Goal: Task Accomplishment & Management: Manage account settings

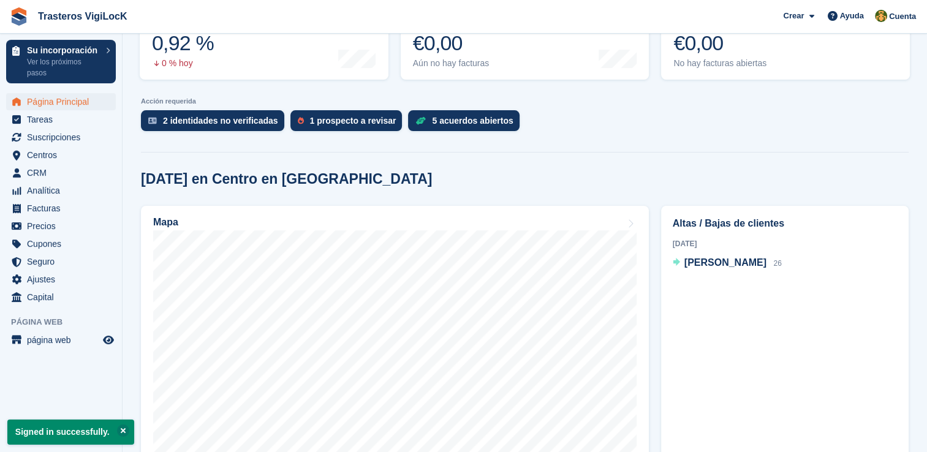
scroll to position [306, 0]
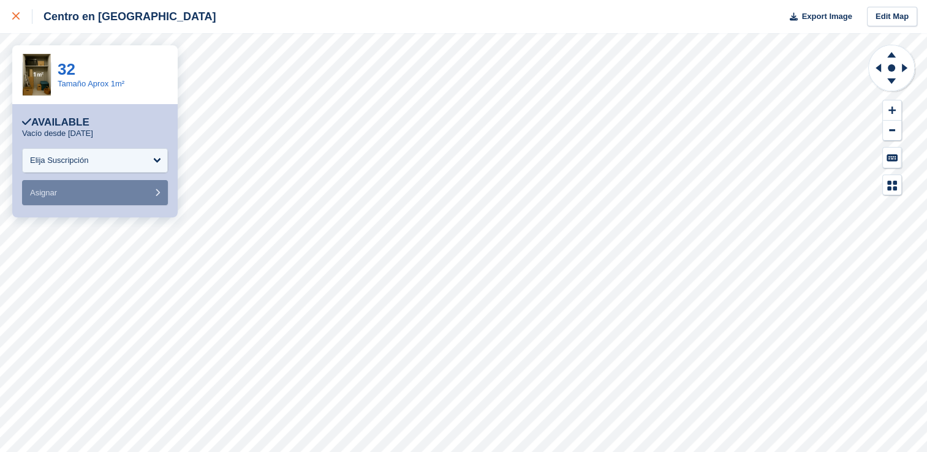
click at [17, 20] on icon at bounding box center [15, 15] width 7 height 7
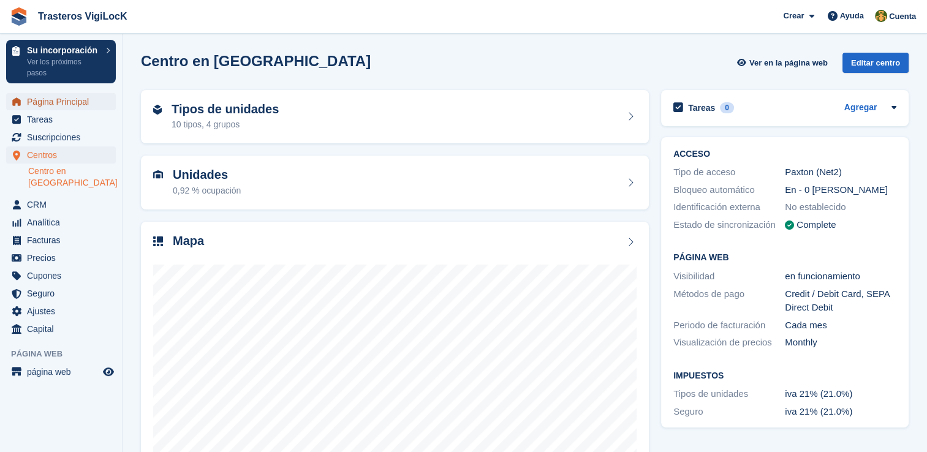
click at [96, 104] on span "Página Principal" at bounding box center [64, 101] width 74 height 17
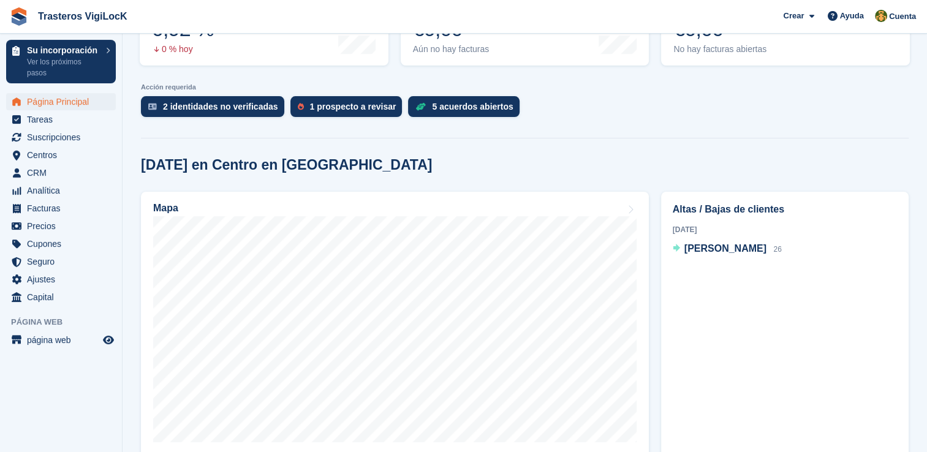
scroll to position [61, 0]
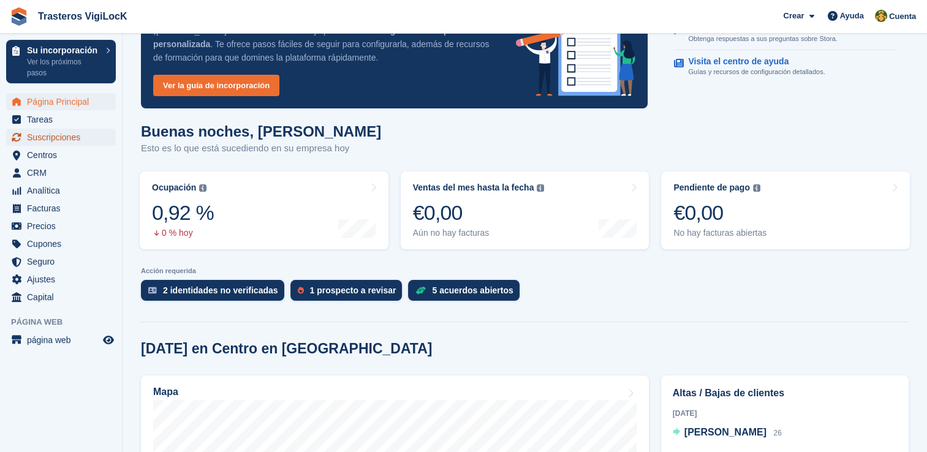
click at [67, 137] on span "Suscripciones" at bounding box center [64, 137] width 74 height 17
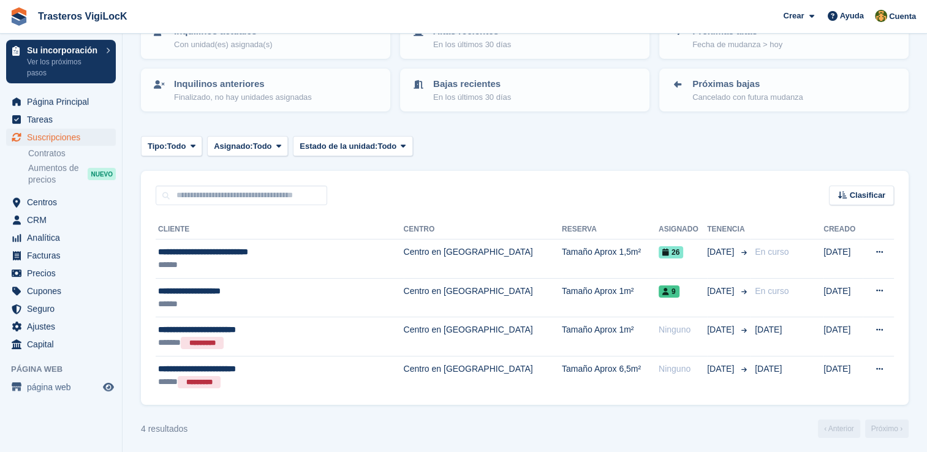
scroll to position [103, 0]
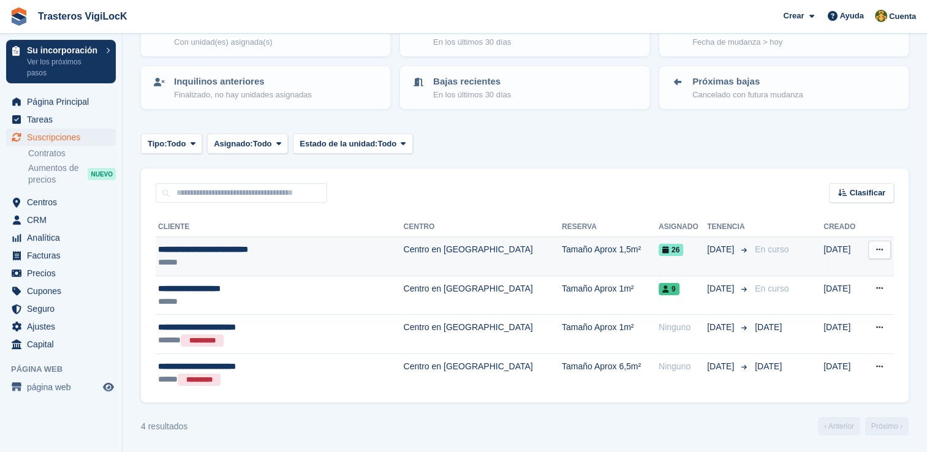
click at [248, 246] on div "**********" at bounding box center [258, 249] width 200 height 13
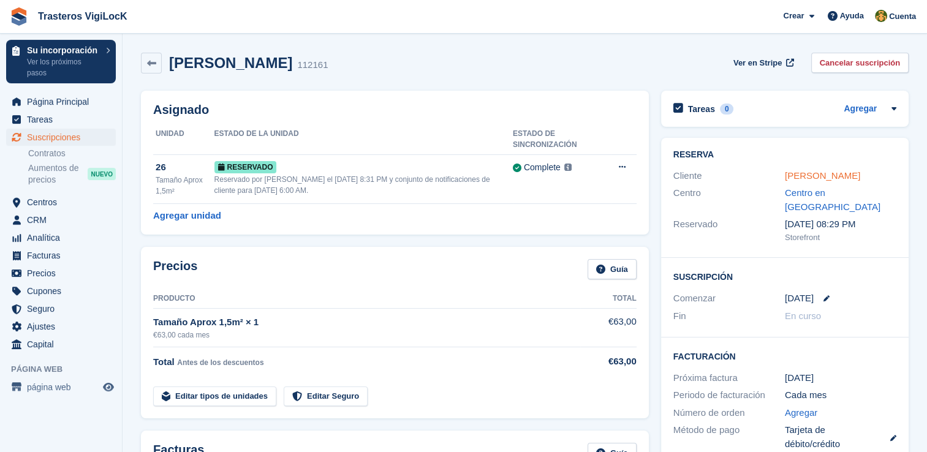
click at [860, 180] on link "[PERSON_NAME]" at bounding box center [822, 175] width 75 height 10
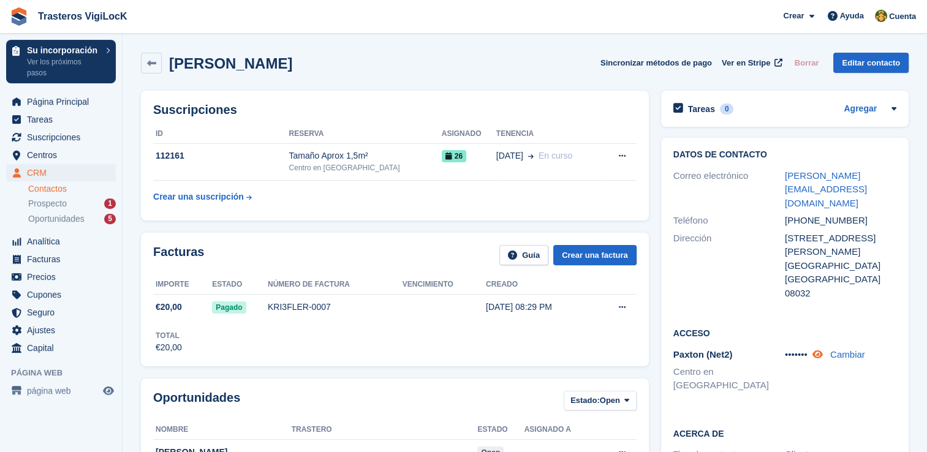
click at [820, 350] on icon at bounding box center [818, 354] width 10 height 9
click at [820, 350] on icon at bounding box center [816, 354] width 12 height 9
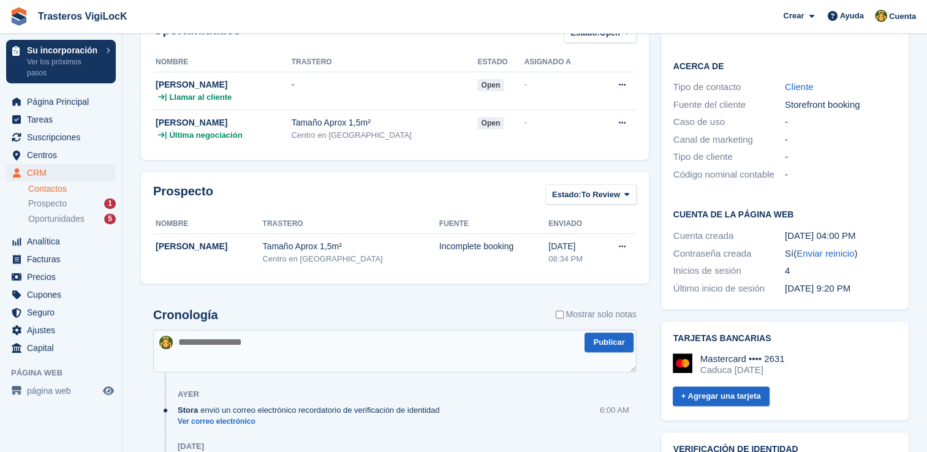
scroll to position [490, 0]
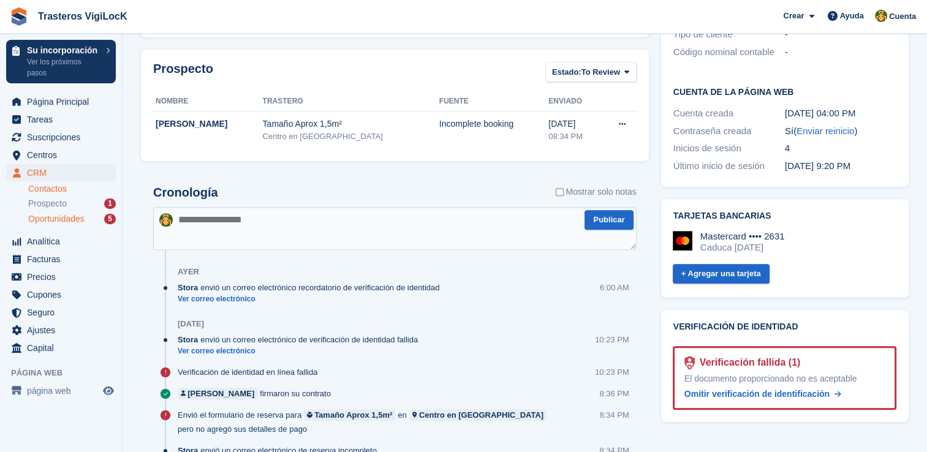
click at [88, 219] on div "Oportunidades 5" at bounding box center [72, 219] width 88 height 12
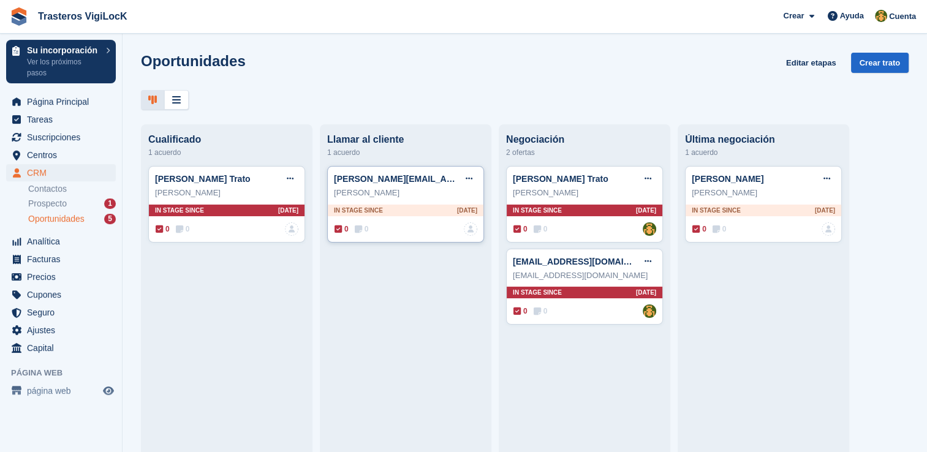
click at [439, 212] on div "In stage since 2D AGO" at bounding box center [406, 211] width 156 height 12
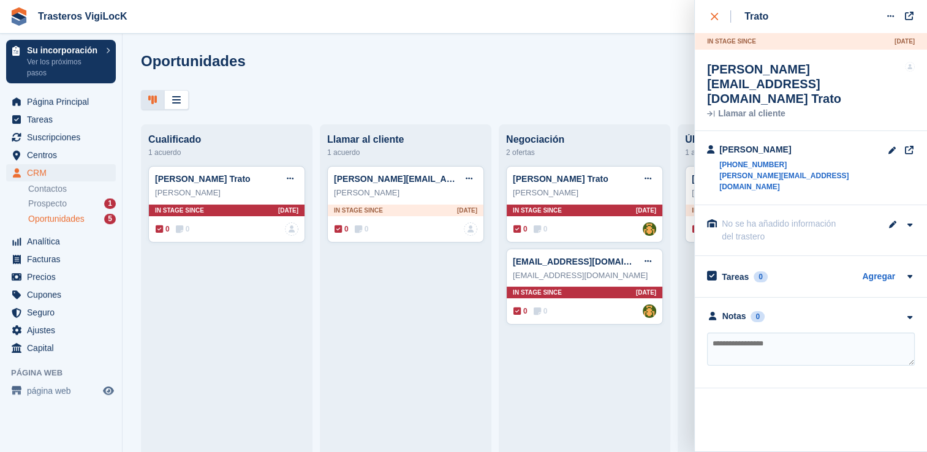
click at [720, 21] on div "close" at bounding box center [721, 16] width 20 height 12
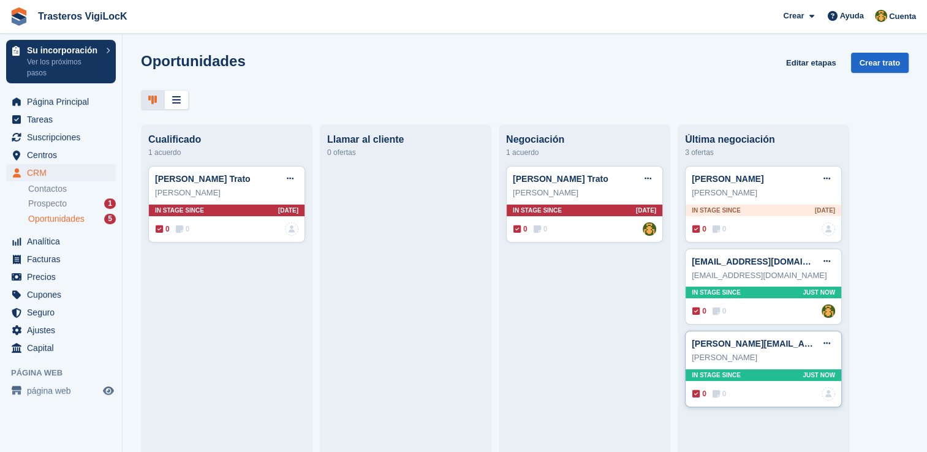
click at [747, 376] on div "In stage since Just now" at bounding box center [764, 375] width 156 height 12
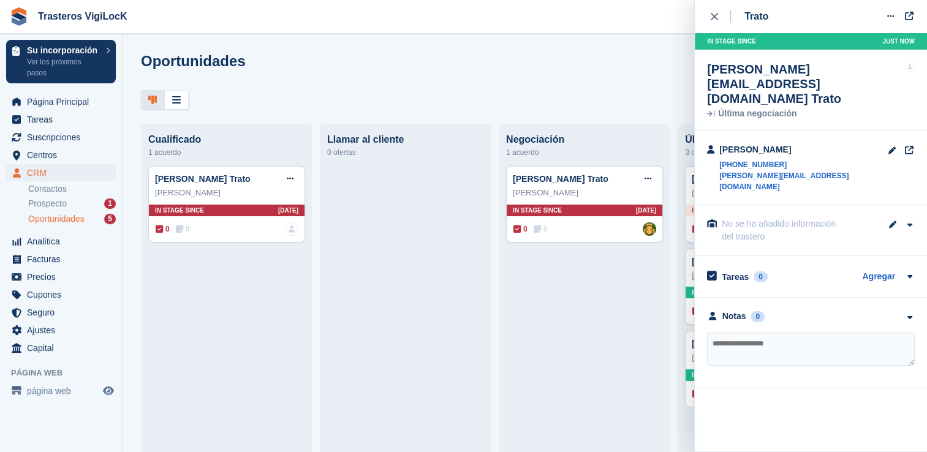
click at [620, 343] on div "Adrián Echeverri Trato Editar trato Marcar como ganado Marcar como perdido Elim…" at bounding box center [584, 304] width 157 height 276
click at [737, 110] on div "Última negociación" at bounding box center [806, 114] width 198 height 9
click at [716, 21] on div "close" at bounding box center [721, 16] width 20 height 12
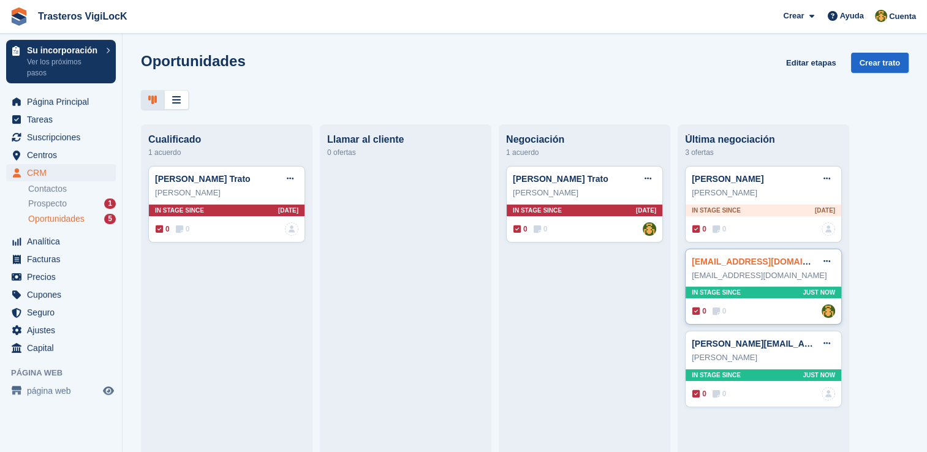
click at [728, 266] on link "drayeray@gmail.com Trato" at bounding box center [778, 262] width 173 height 10
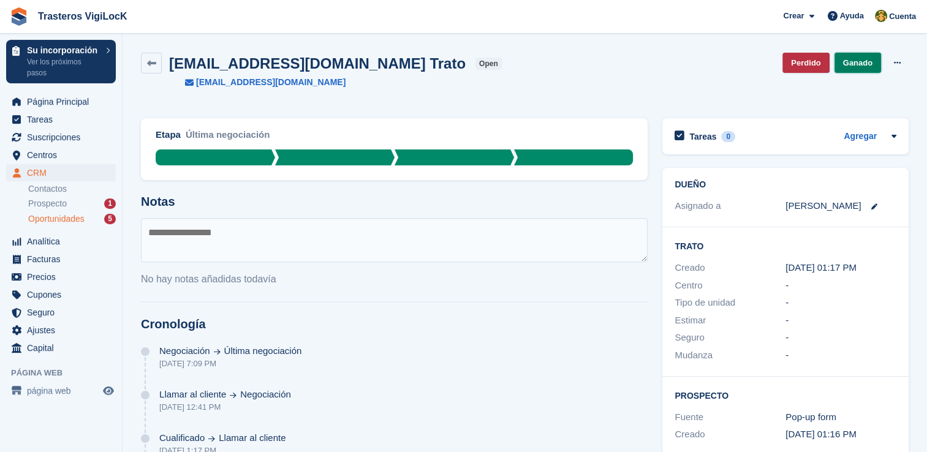
click at [862, 67] on link "Ganado" at bounding box center [858, 63] width 47 height 20
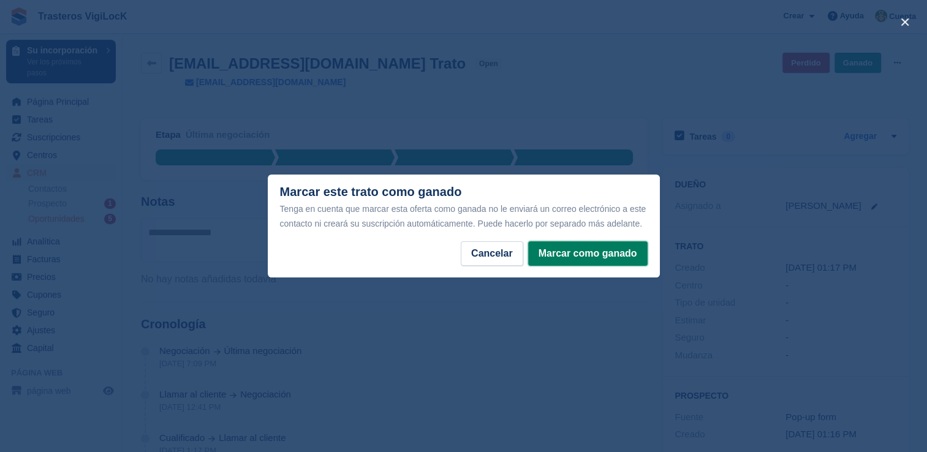
click at [613, 260] on button "Marcar como ganado" at bounding box center [587, 253] width 119 height 25
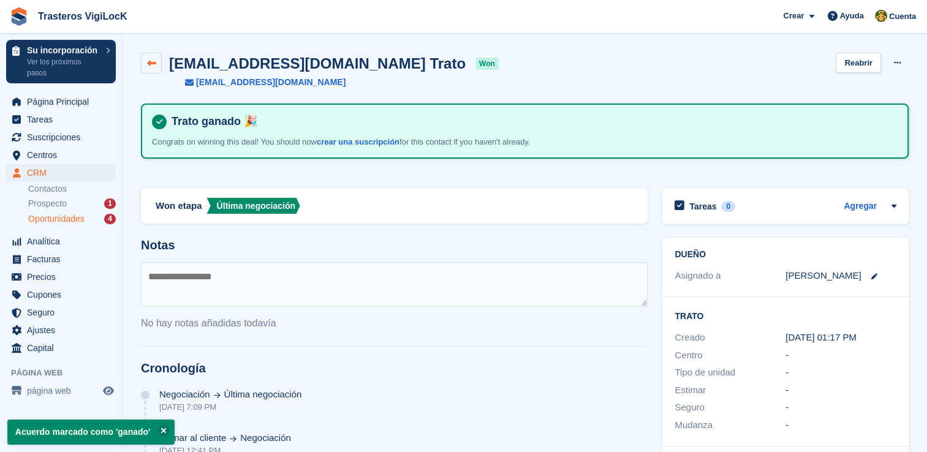
click at [154, 62] on icon at bounding box center [151, 63] width 9 height 9
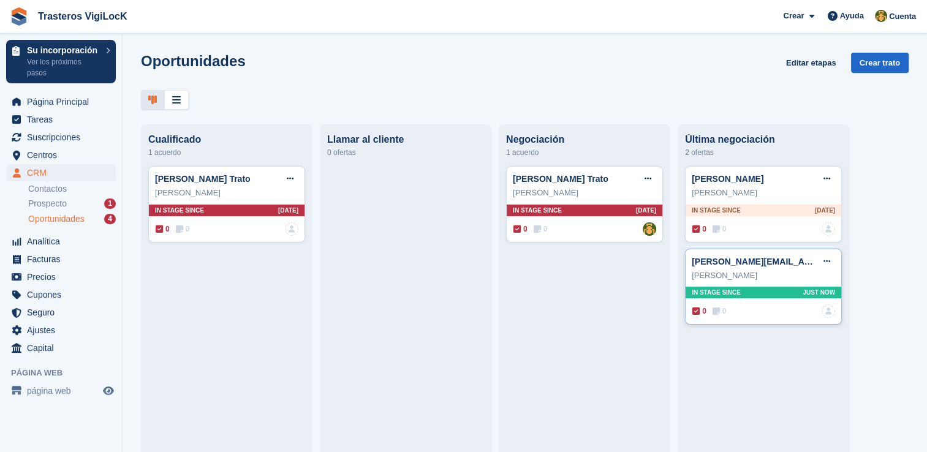
click at [774, 270] on div "slpaco@icloud.com Trato Editar trato Marcar como ganado Marcar como perdido Eli…" at bounding box center [763, 261] width 143 height 18
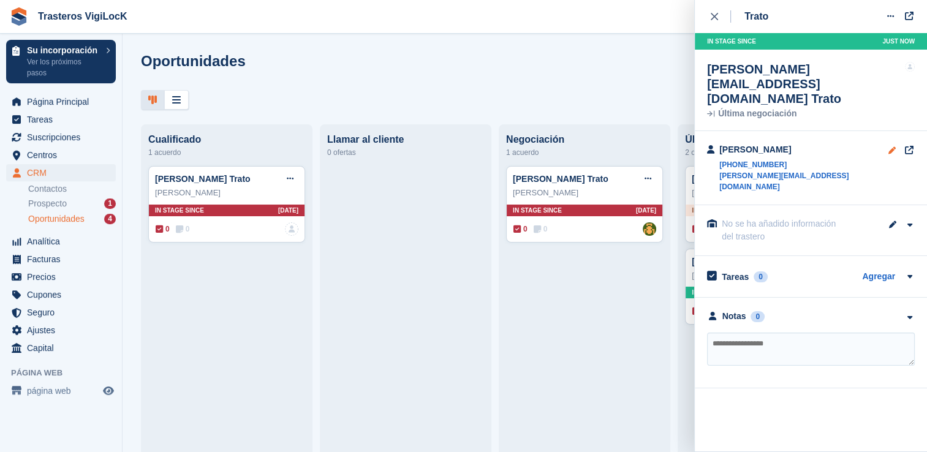
click at [892, 143] on link at bounding box center [892, 167] width 9 height 49
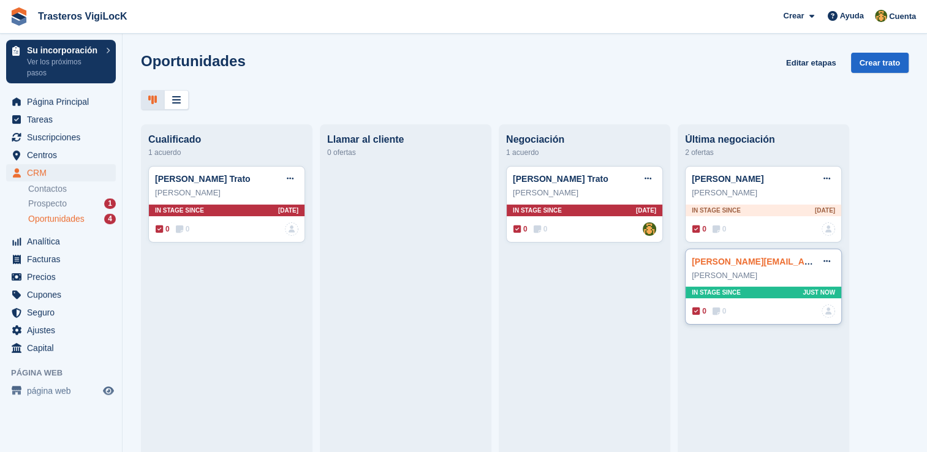
click at [754, 262] on link "slpaco@icloud.com Trato" at bounding box center [814, 262] width 245 height 10
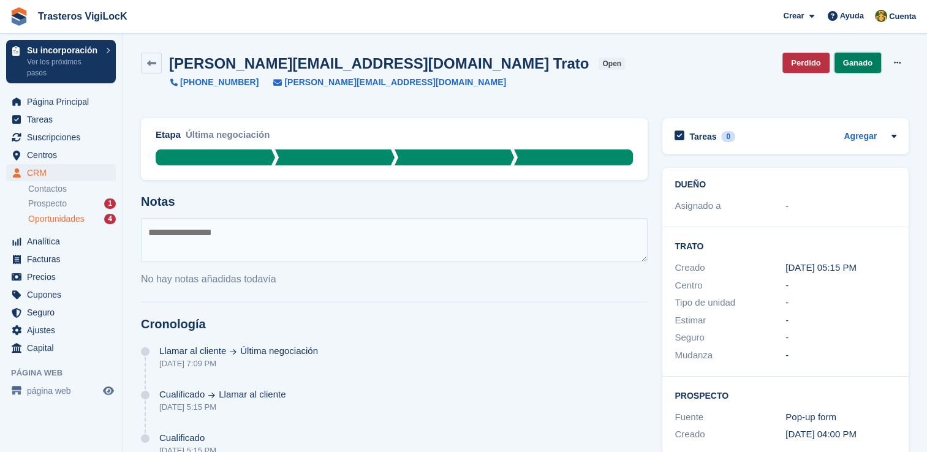
click at [869, 63] on link "Ganado" at bounding box center [858, 63] width 47 height 20
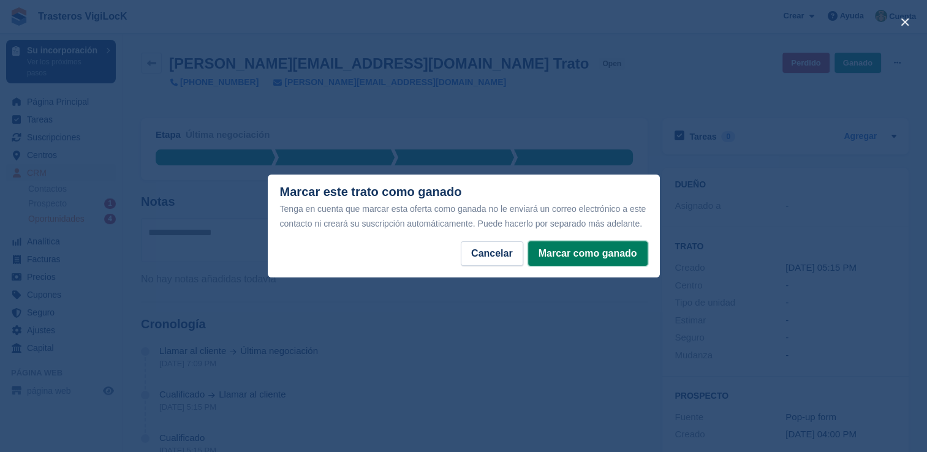
click at [623, 259] on button "Marcar como ganado" at bounding box center [587, 253] width 119 height 25
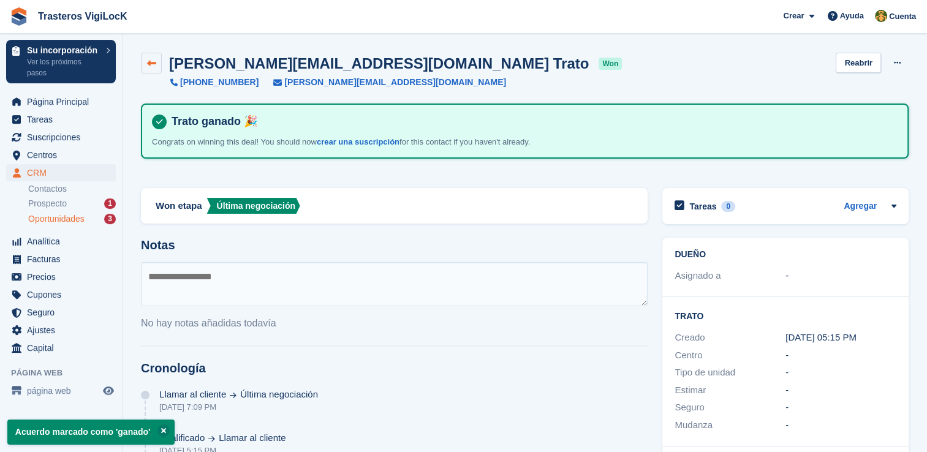
click at [154, 63] on icon at bounding box center [151, 63] width 9 height 9
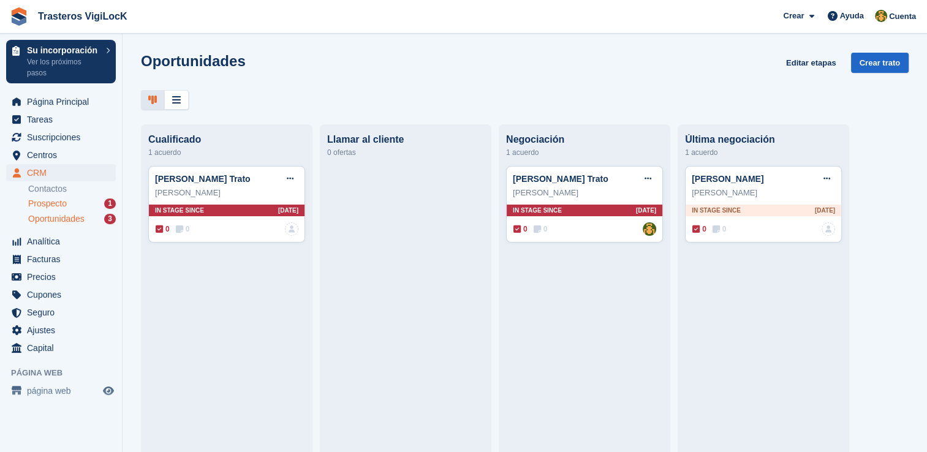
click at [86, 203] on div "Prospecto 1" at bounding box center [72, 204] width 88 height 12
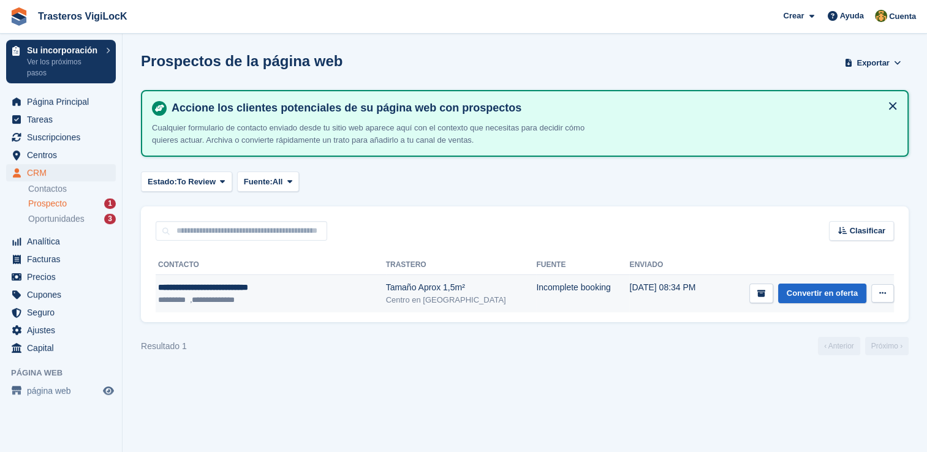
click at [885, 300] on button at bounding box center [882, 293] width 23 height 18
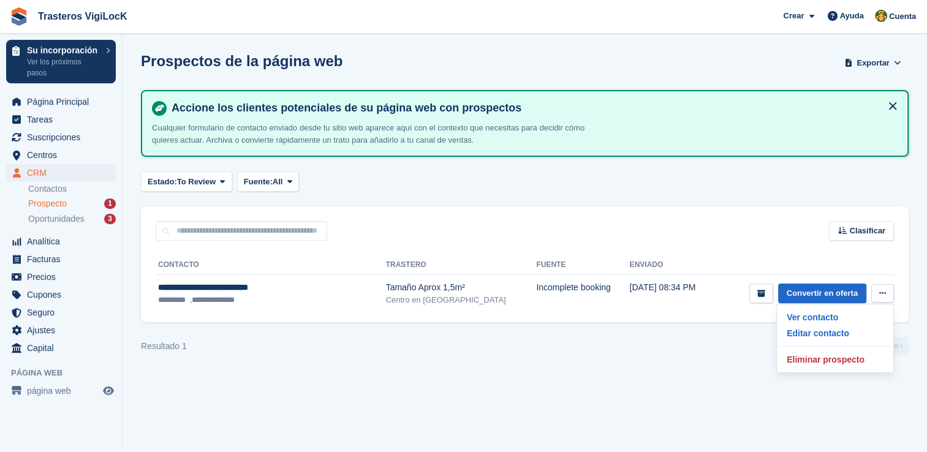
click at [637, 362] on section "Prospectos de la página web Exportar Exportar Prospecto Exportar un CSV de todo…" at bounding box center [525, 226] width 805 height 452
click at [56, 219] on span "Oportunidades" at bounding box center [56, 219] width 56 height 12
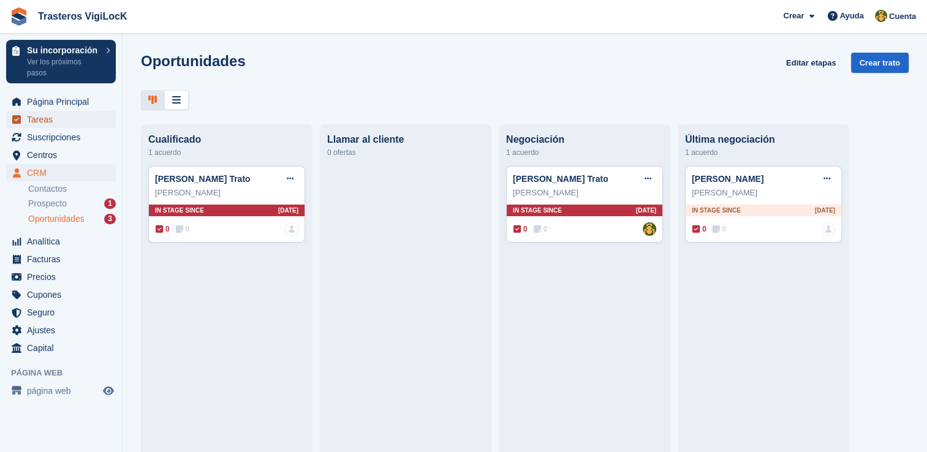
click at [55, 123] on span "Tareas" at bounding box center [64, 119] width 74 height 17
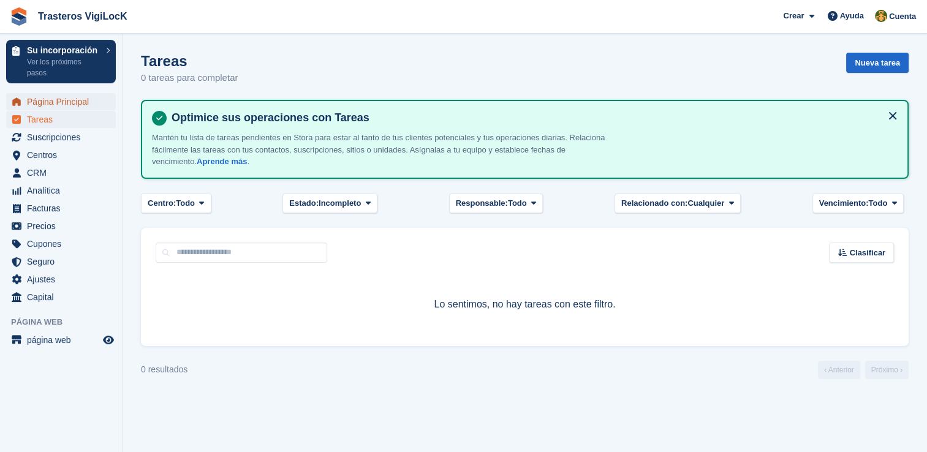
click at [101, 105] on link "Página Principal" at bounding box center [61, 101] width 110 height 17
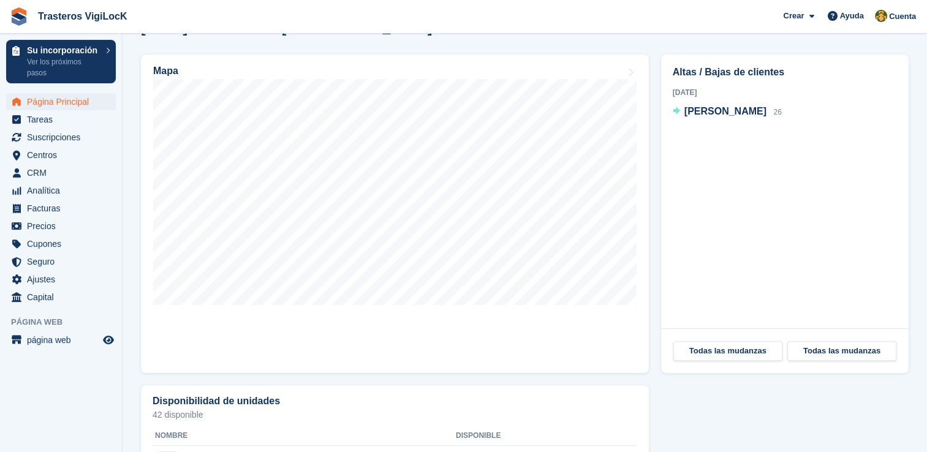
scroll to position [306, 0]
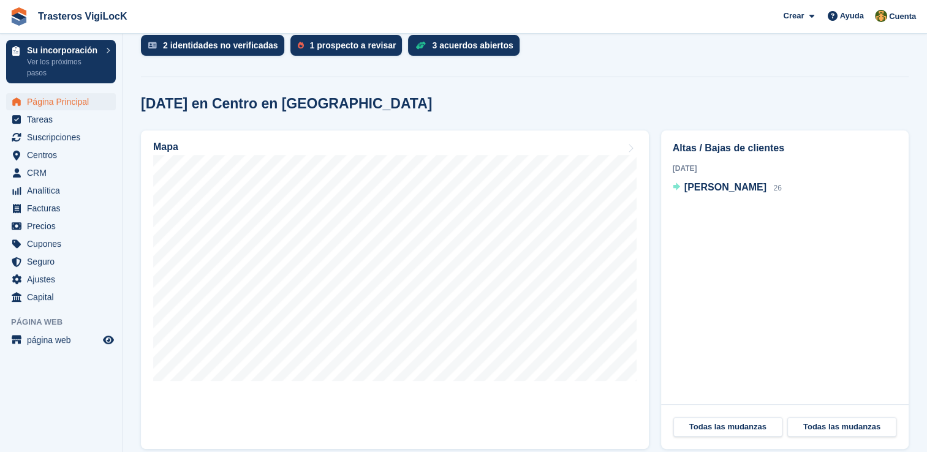
click at [743, 241] on div "Altas / Bajas de clientes 6 Oct 2025 Francisco Jose Sanchez lucena 26" at bounding box center [785, 268] width 248 height 275
click at [706, 184] on span "[PERSON_NAME]" at bounding box center [725, 187] width 82 height 10
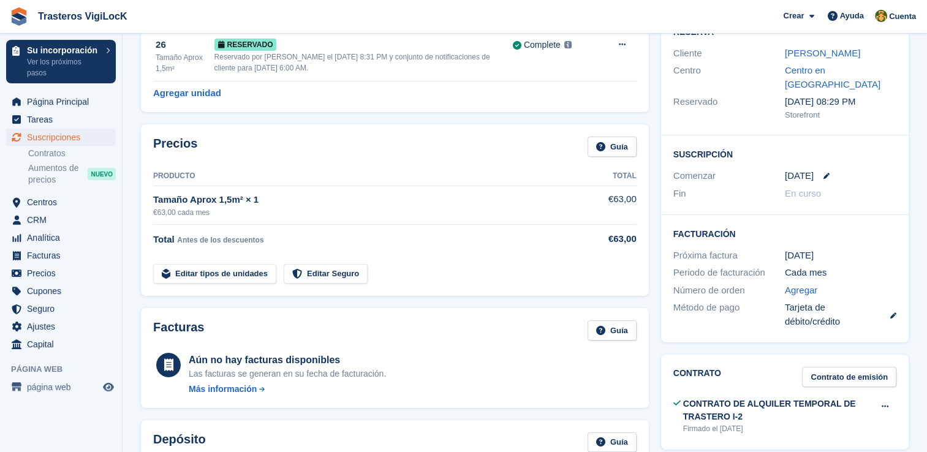
scroll to position [368, 0]
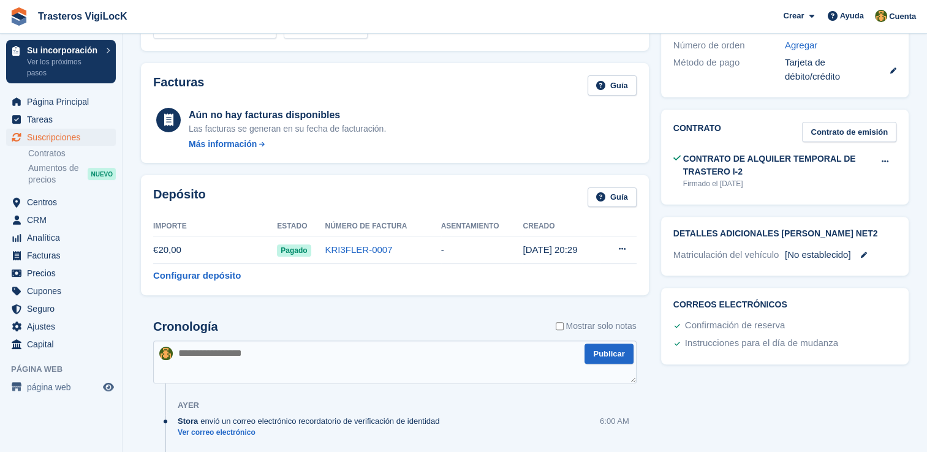
click at [304, 251] on span "Pagado" at bounding box center [294, 250] width 34 height 12
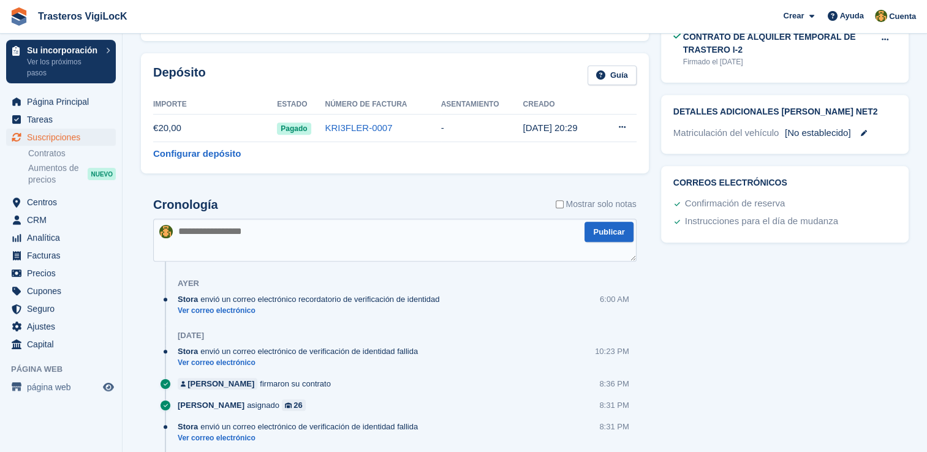
scroll to position [490, 0]
click at [69, 108] on span "Página Principal" at bounding box center [64, 101] width 74 height 17
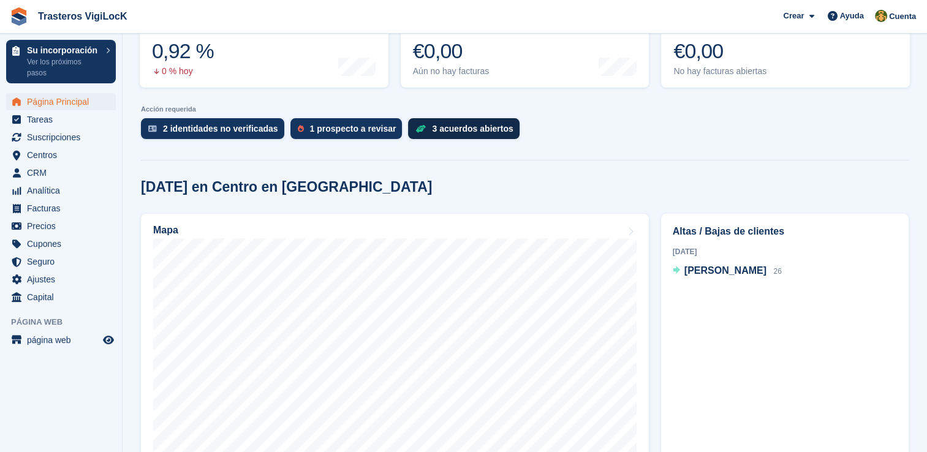
scroll to position [306, 0]
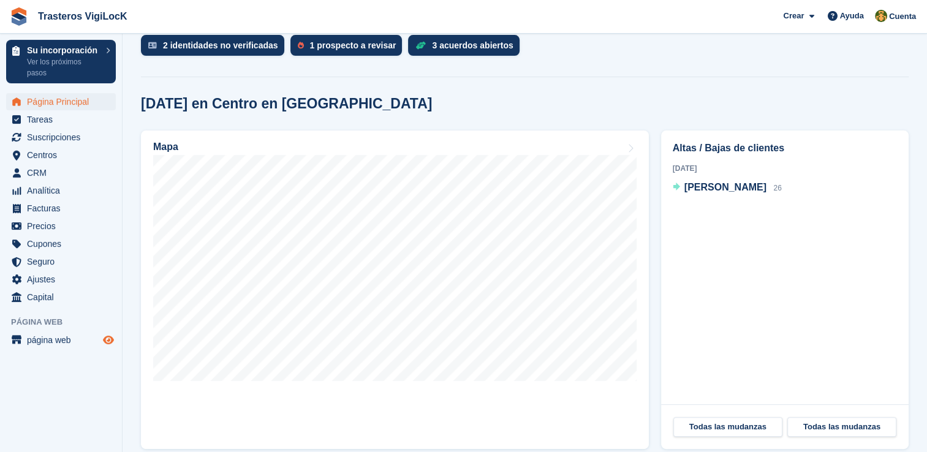
click at [112, 341] on icon "Vista previa de la tienda" at bounding box center [108, 340] width 11 height 10
click at [69, 102] on span "Página Principal" at bounding box center [64, 101] width 74 height 17
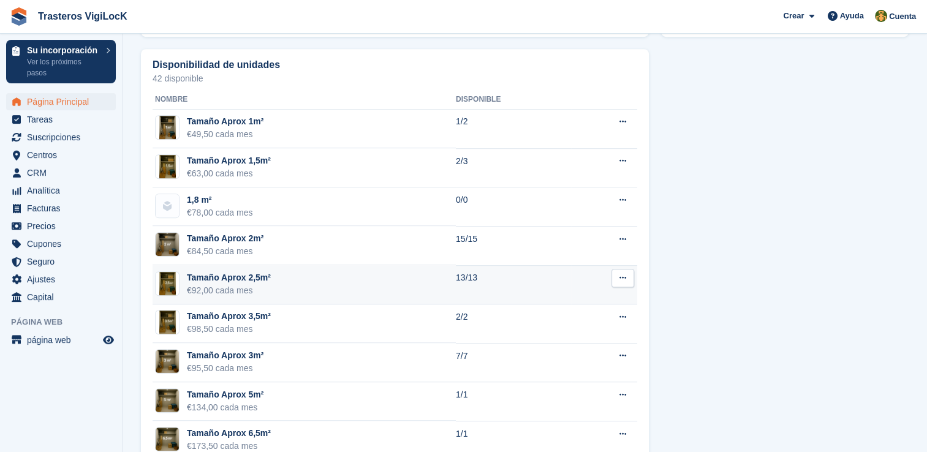
scroll to position [791, 0]
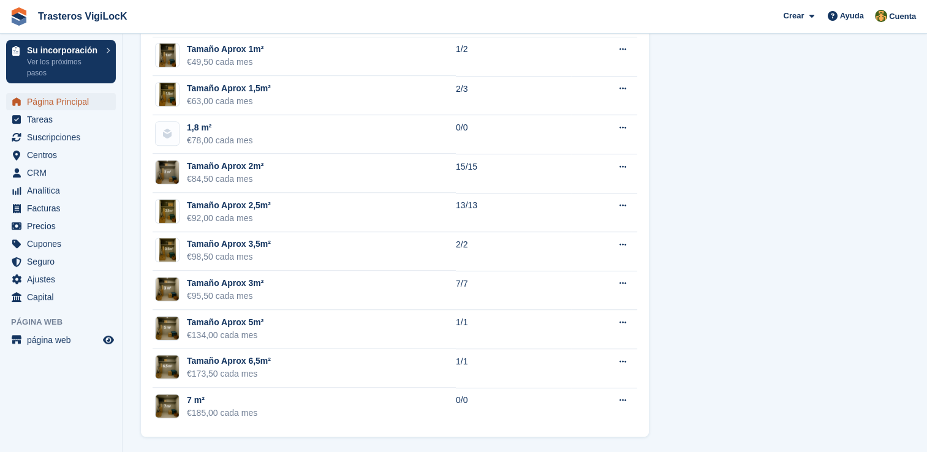
click at [79, 100] on span "Página Principal" at bounding box center [64, 101] width 74 height 17
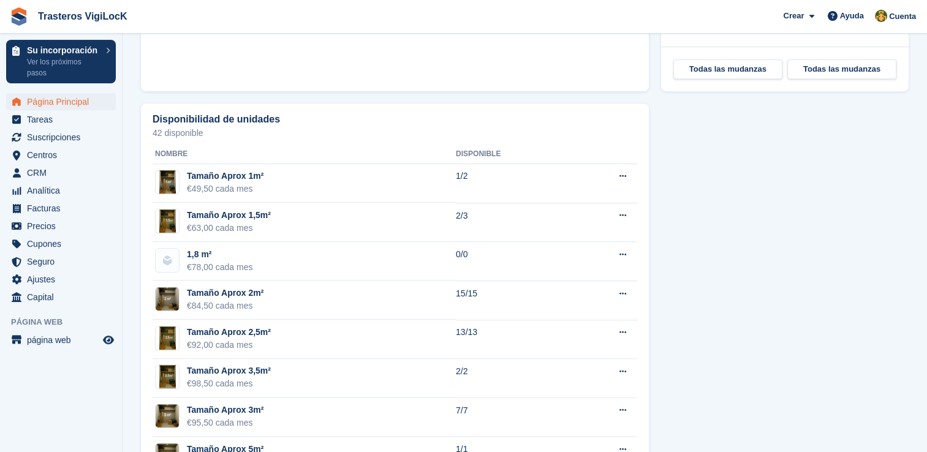
scroll to position [674, 0]
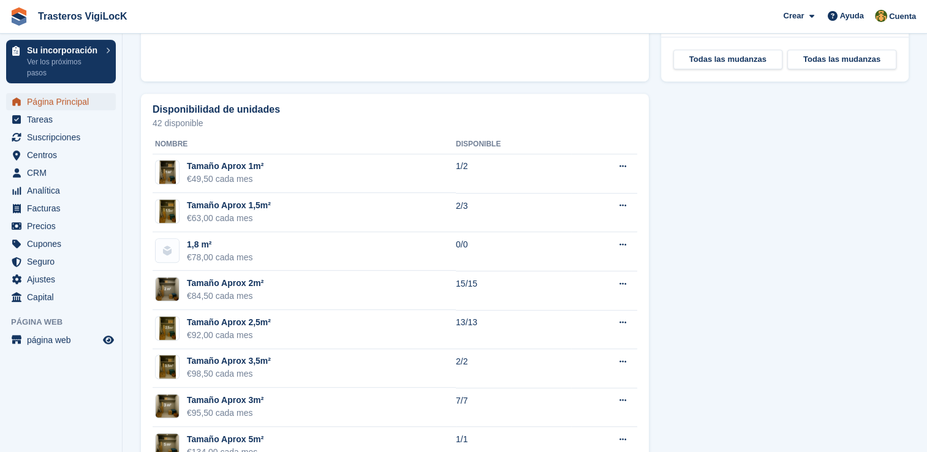
click at [49, 100] on span "Página Principal" at bounding box center [64, 101] width 74 height 17
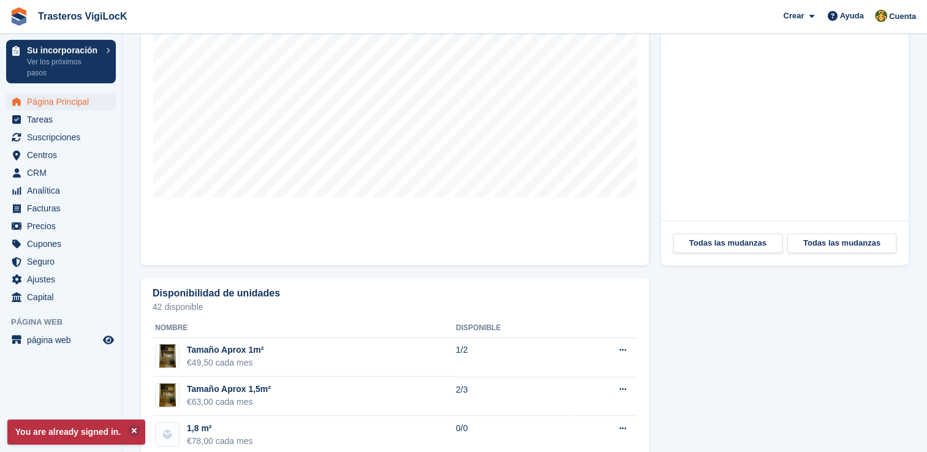
scroll to position [735, 0]
